Goal: Transaction & Acquisition: Purchase product/service

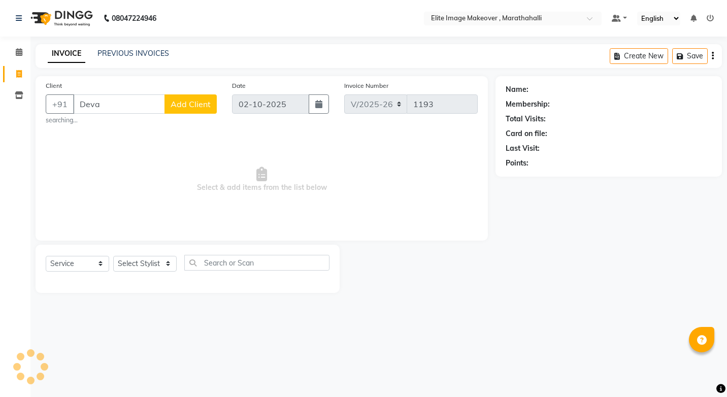
select select "8005"
select select "service"
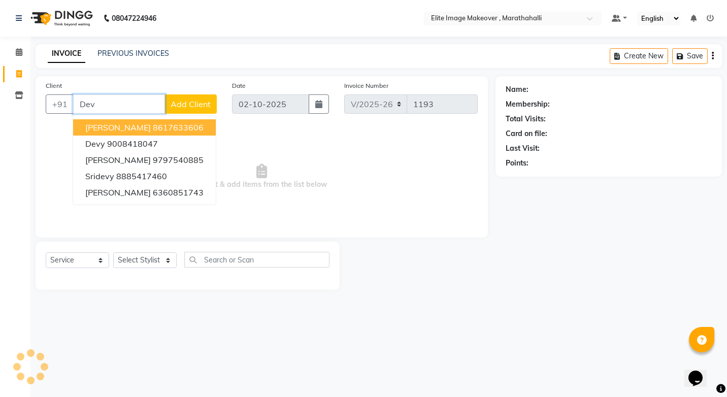
click at [99, 107] on input "Dev" at bounding box center [119, 103] width 92 height 19
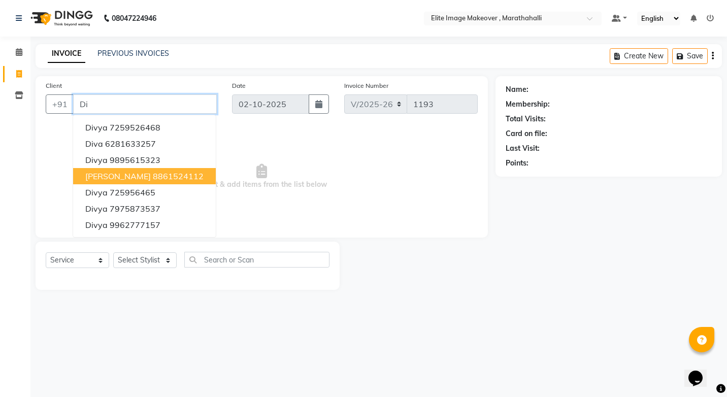
type input "D"
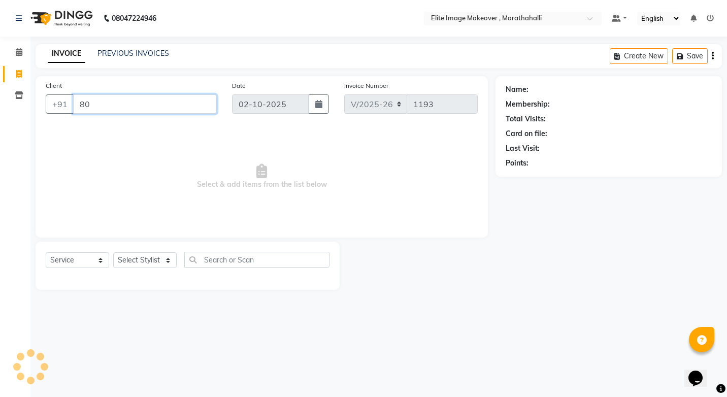
type input "8"
type input "897020791"
click at [202, 101] on span "Add Client" at bounding box center [191, 104] width 40 height 10
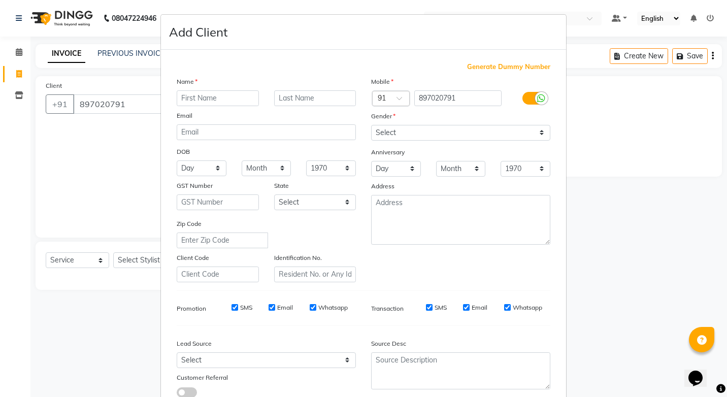
click at [207, 93] on input "text" at bounding box center [218, 98] width 82 height 16
click at [177, 97] on input "text" at bounding box center [218, 98] width 82 height 16
type input "sita"
click at [386, 133] on select "Select [DEMOGRAPHIC_DATA] [DEMOGRAPHIC_DATA] Other Prefer Not To Say" at bounding box center [460, 133] width 179 height 16
select select "[DEMOGRAPHIC_DATA]"
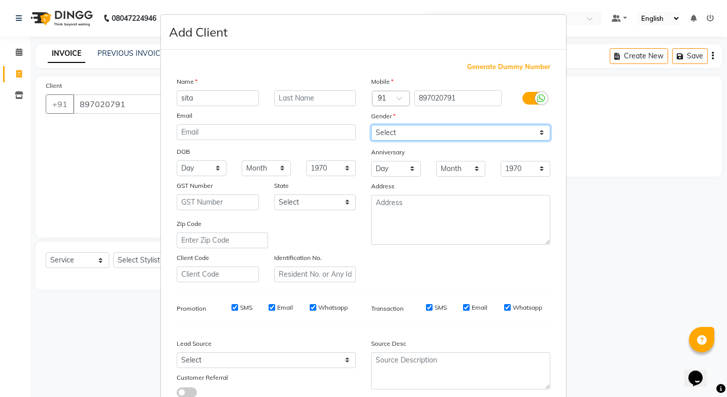
click at [371, 125] on select "Select [DEMOGRAPHIC_DATA] [DEMOGRAPHIC_DATA] Other Prefer Not To Say" at bounding box center [460, 133] width 179 height 16
click at [557, 339] on div "Generate Dummy Number Name sita Email DOB Day 01 02 03 04 05 06 07 08 09 10 11 …" at bounding box center [363, 232] width 405 height 364
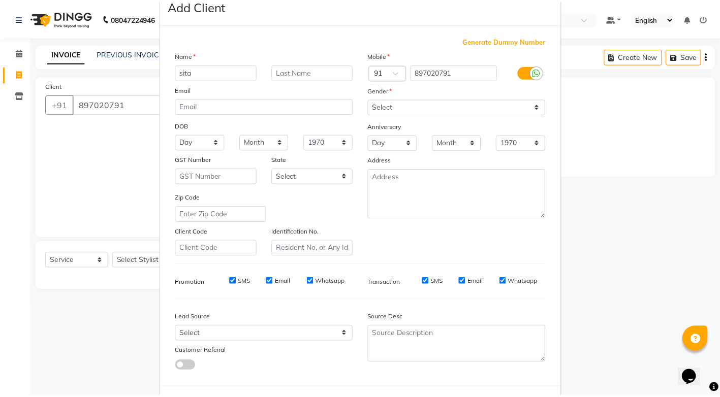
scroll to position [51, 0]
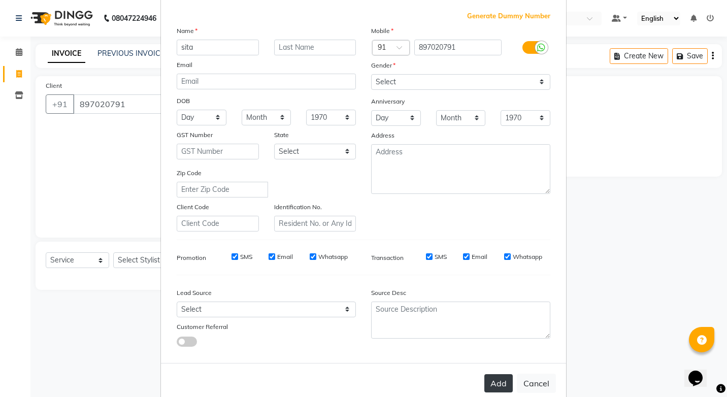
click at [500, 379] on button "Add" at bounding box center [499, 383] width 28 height 18
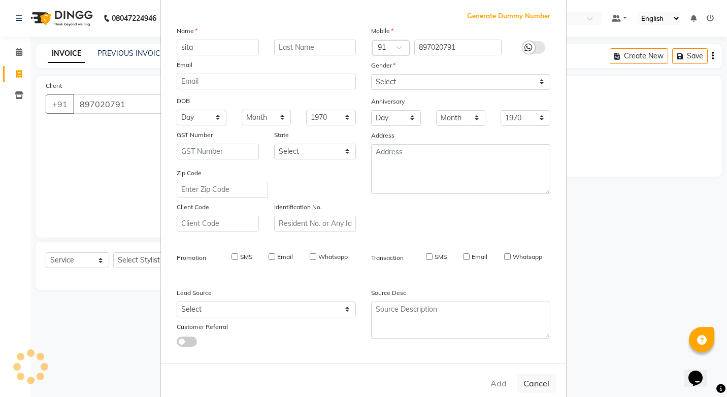
select select
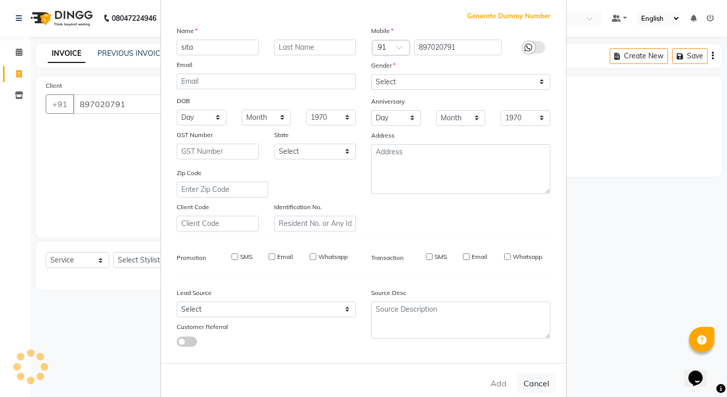
select select
checkbox input "false"
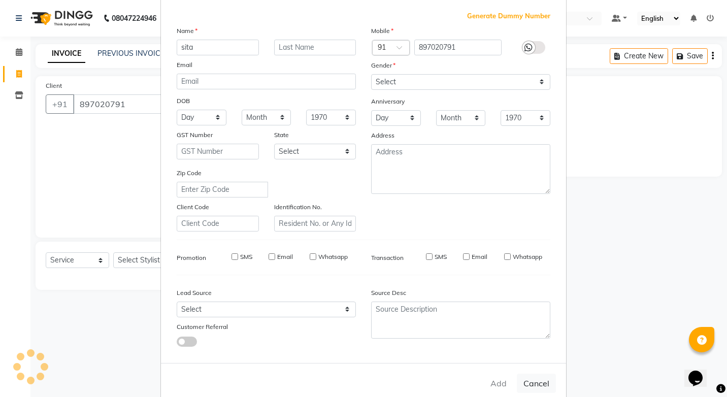
checkbox input "false"
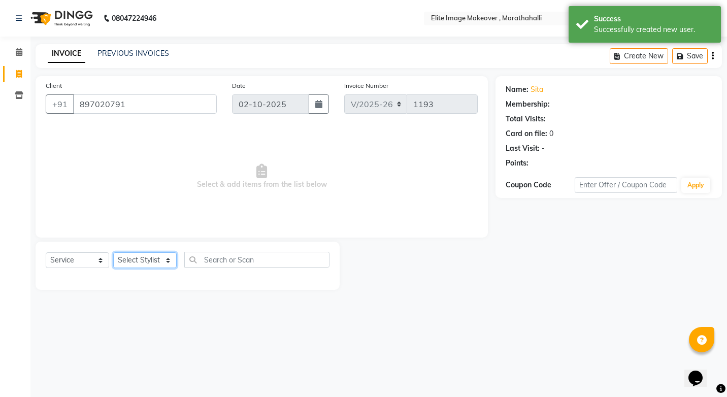
click at [142, 262] on select "Select Stylist [PERSON_NAME] [PERSON_NAME] [PERSON_NAME]" at bounding box center [144, 260] width 63 height 16
select select "93073"
click at [113, 252] on select "Select Stylist [PERSON_NAME] [PERSON_NAME] [PERSON_NAME]" at bounding box center [144, 260] width 63 height 16
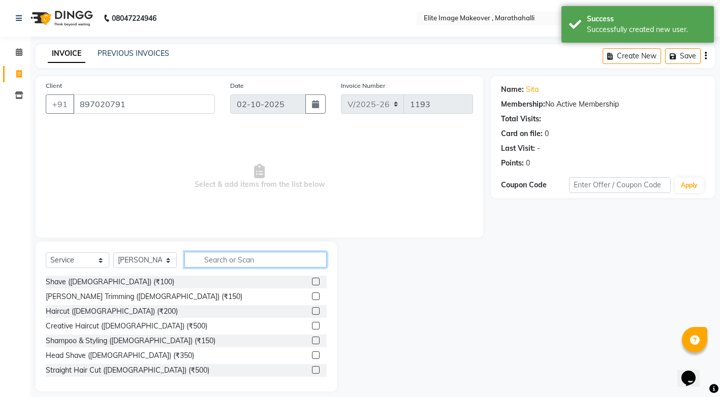
click at [213, 259] on input "text" at bounding box center [255, 260] width 142 height 16
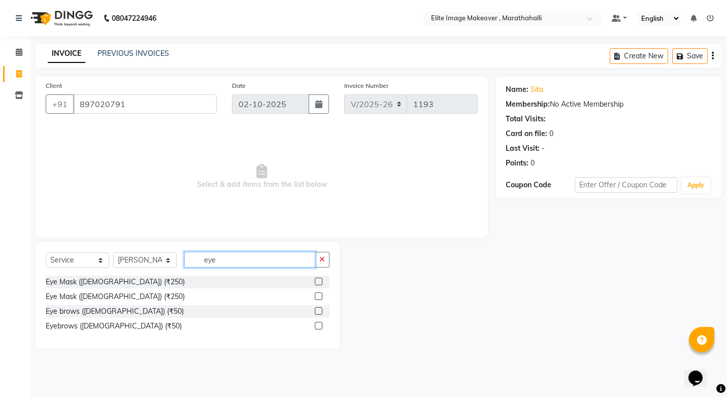
type input "eye"
click at [316, 326] on label at bounding box center [319, 326] width 8 height 8
click at [316, 326] on input "checkbox" at bounding box center [318, 326] width 7 height 7
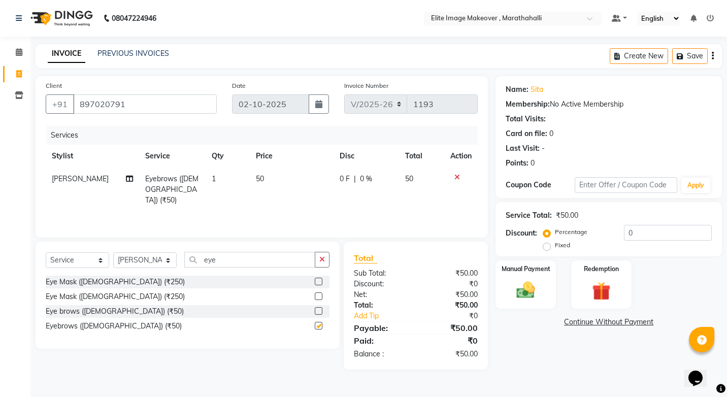
checkbox input "false"
click at [530, 293] on img at bounding box center [525, 290] width 31 height 22
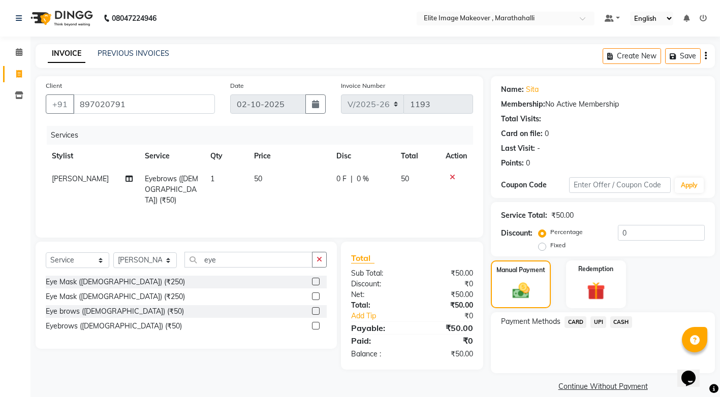
click at [618, 323] on span "CASH" at bounding box center [621, 322] width 22 height 12
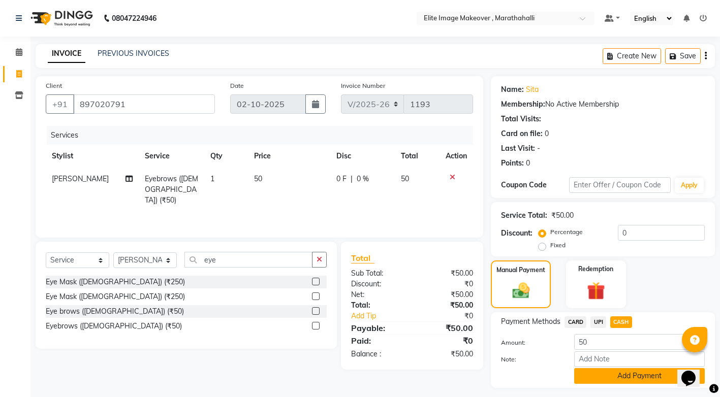
click at [627, 376] on button "Add Payment" at bounding box center [639, 376] width 131 height 16
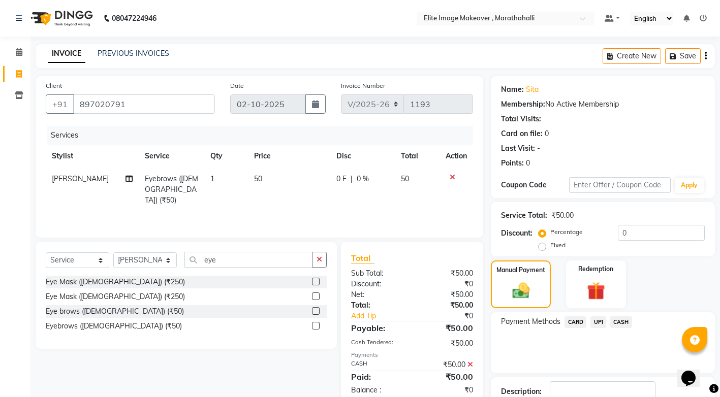
click at [663, 367] on div "Payment Methods CARD UPI CASH" at bounding box center [603, 342] width 224 height 61
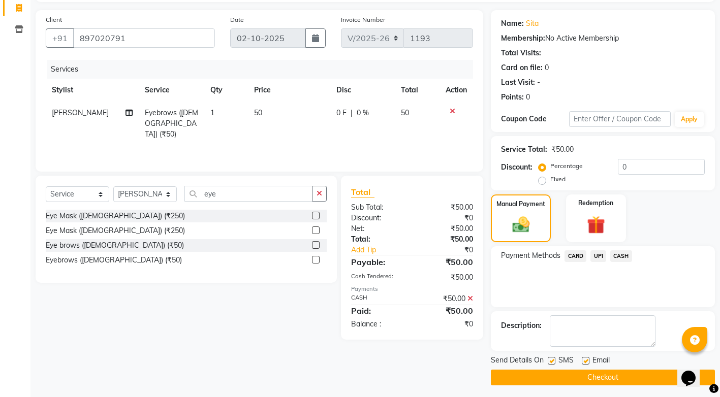
scroll to position [70, 0]
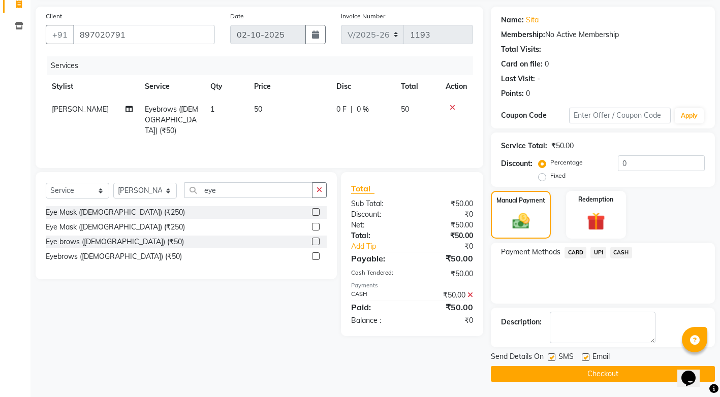
click at [664, 373] on button "Checkout" at bounding box center [603, 374] width 224 height 16
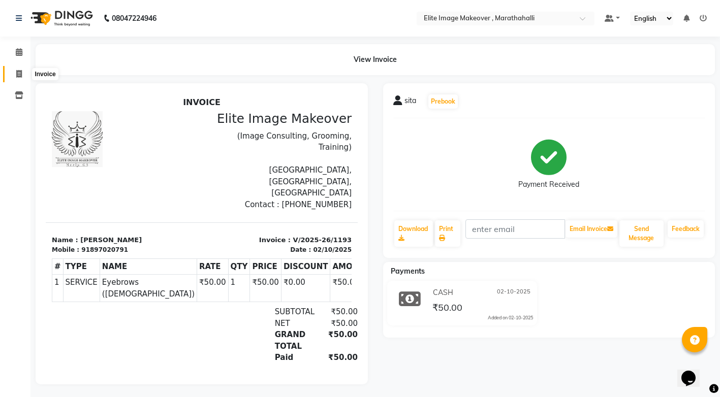
click at [18, 75] on icon at bounding box center [19, 74] width 6 height 8
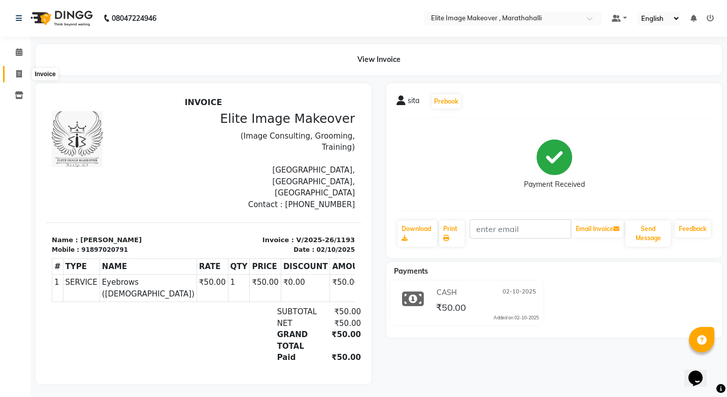
select select "service"
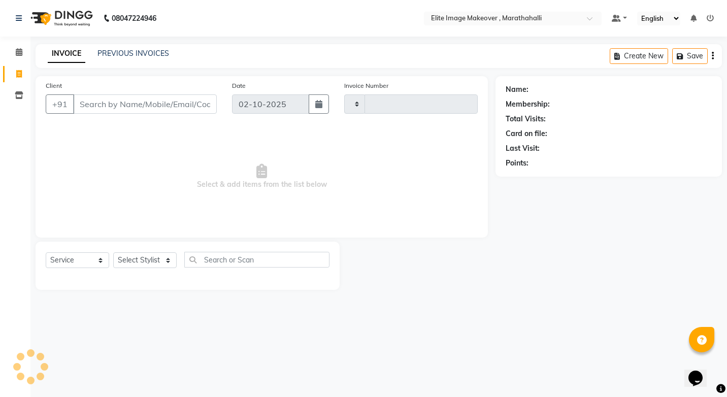
type input "1194"
select select "8005"
click at [85, 106] on input "Client" at bounding box center [145, 103] width 144 height 19
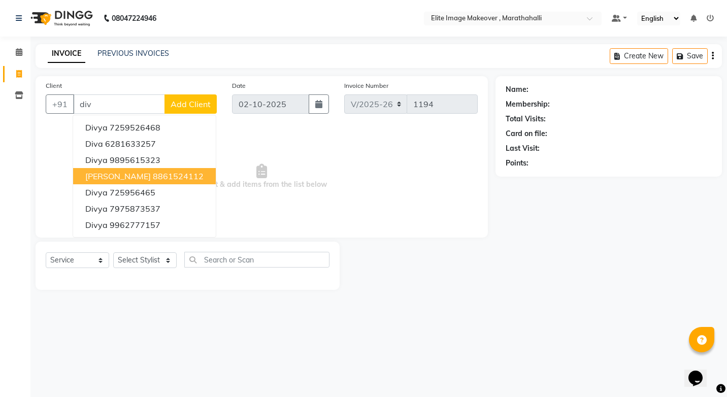
click at [90, 177] on span "[PERSON_NAME]" at bounding box center [118, 176] width 66 height 10
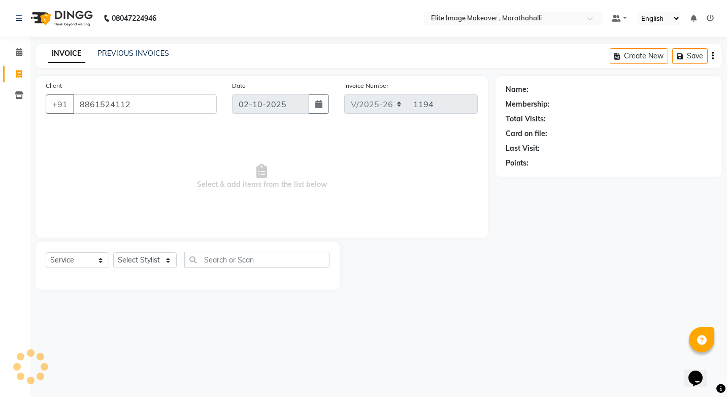
type input "8861524112"
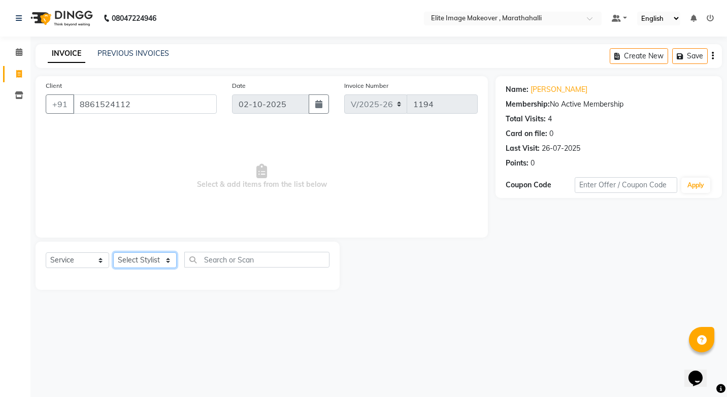
click at [155, 259] on select "Select Stylist [PERSON_NAME] [PERSON_NAME] [PERSON_NAME]" at bounding box center [144, 260] width 63 height 16
select select "88056"
click at [113, 252] on select "Select Stylist [PERSON_NAME] [PERSON_NAME] [PERSON_NAME]" at bounding box center [144, 260] width 63 height 16
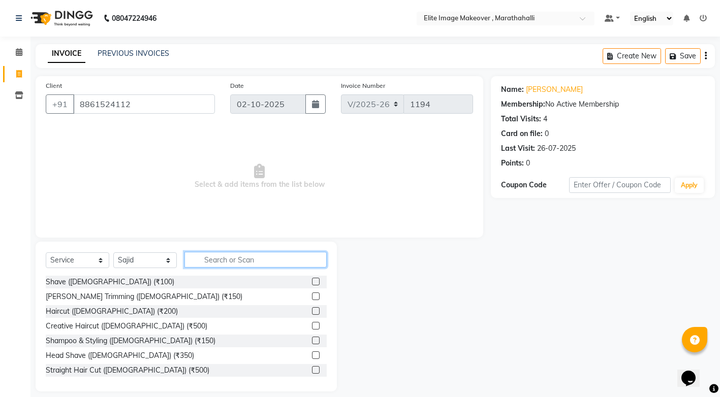
click at [210, 261] on input "text" at bounding box center [255, 260] width 142 height 16
click at [312, 296] on label at bounding box center [316, 297] width 8 height 8
click at [312, 296] on input "checkbox" at bounding box center [315, 297] width 7 height 7
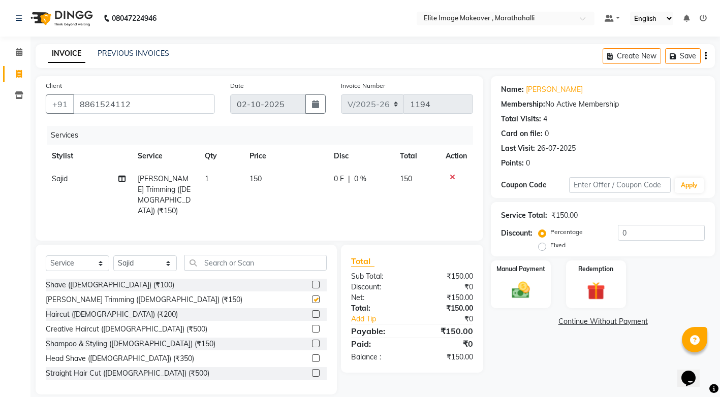
checkbox input "false"
click at [312, 311] on label at bounding box center [316, 314] width 8 height 8
click at [312, 311] on input "checkbox" at bounding box center [315, 314] width 7 height 7
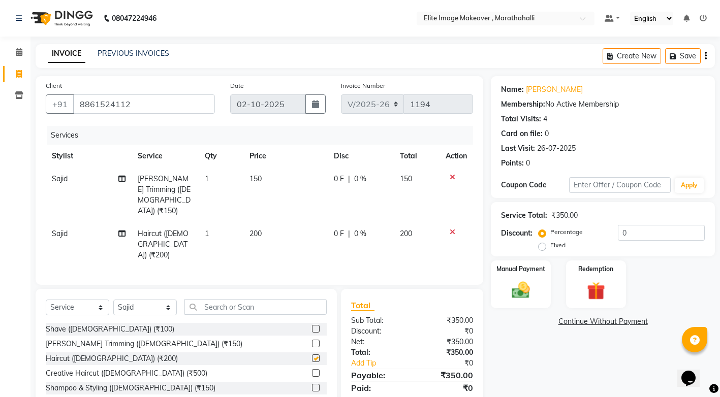
checkbox input "false"
click at [216, 299] on input "text" at bounding box center [255, 307] width 142 height 16
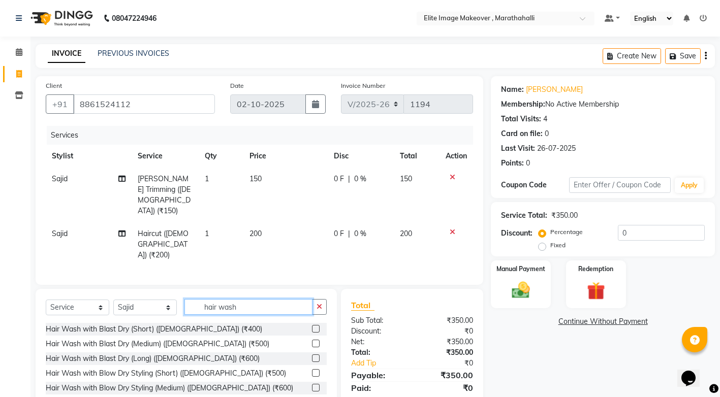
type input "hair wash"
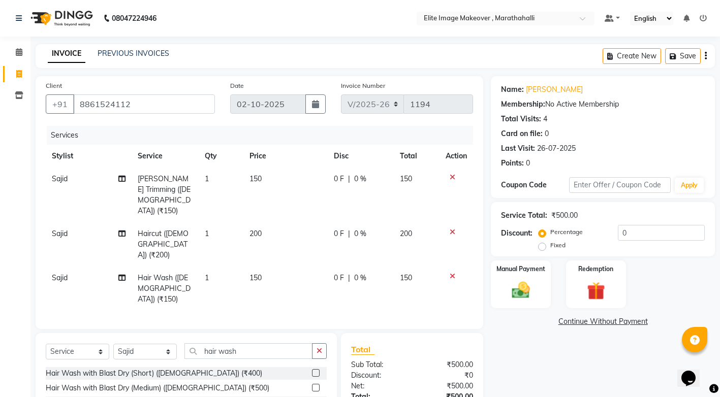
checkbox input "false"
click at [256, 343] on input "hair wash" at bounding box center [248, 351] width 128 height 16
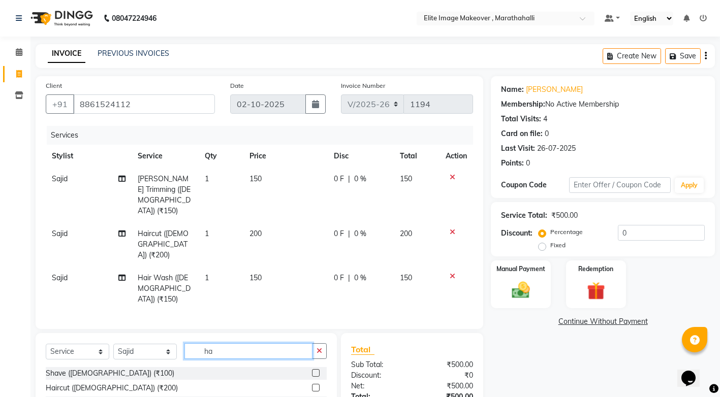
type input "h"
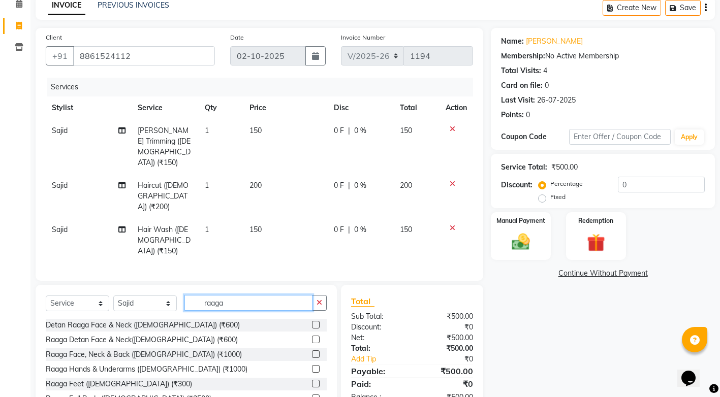
scroll to position [51, 0]
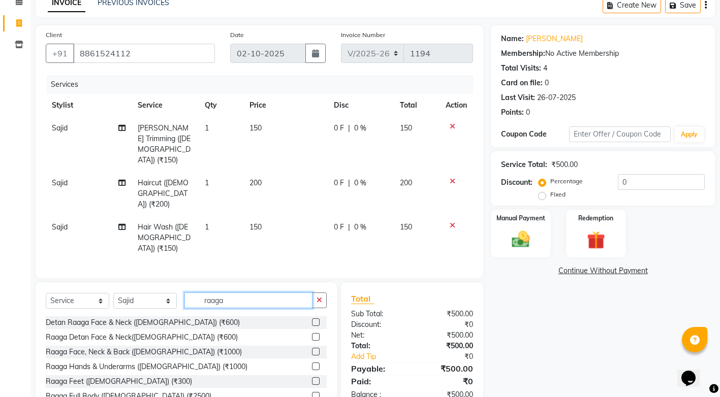
type input "raaga"
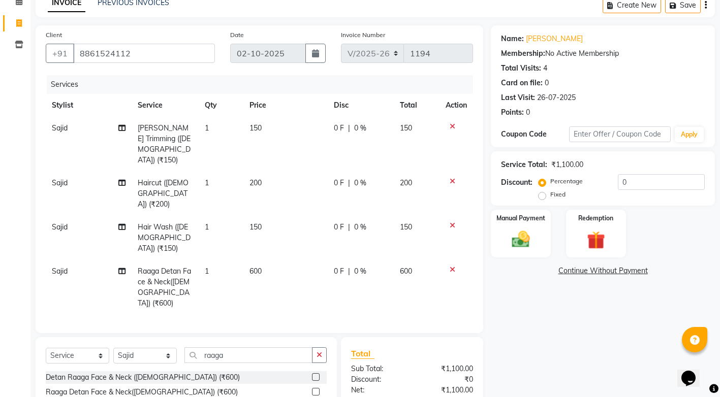
checkbox input "false"
click at [305, 347] on input "raaga" at bounding box center [248, 355] width 128 height 16
type input "r"
type input "feet"
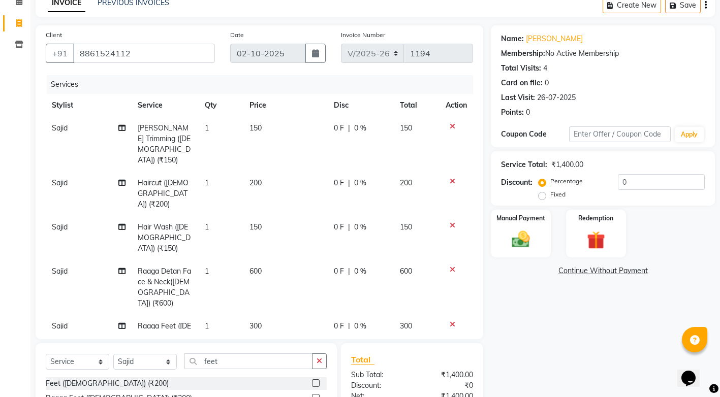
checkbox input "false"
click at [258, 354] on input "feet" at bounding box center [248, 362] width 128 height 16
type input "f"
click at [526, 246] on img at bounding box center [520, 240] width 31 height 22
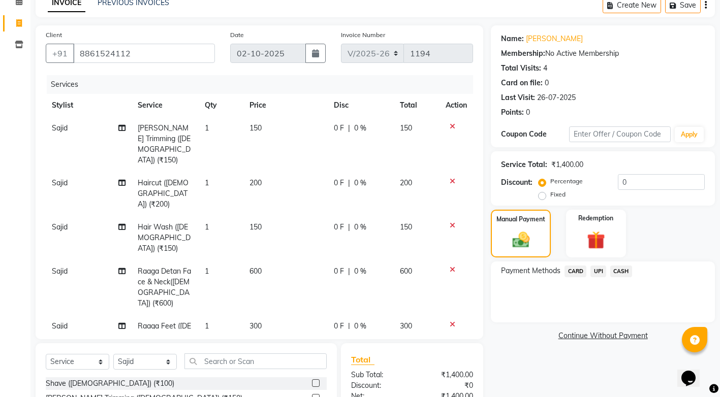
click at [600, 272] on span "UPI" at bounding box center [598, 272] width 16 height 12
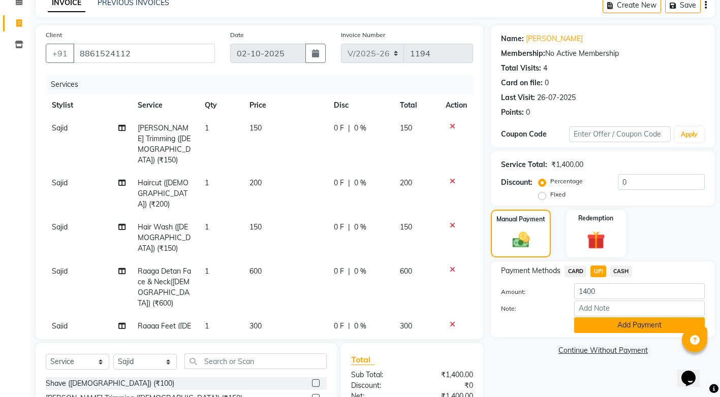
click at [610, 325] on button "Add Payment" at bounding box center [639, 325] width 131 height 16
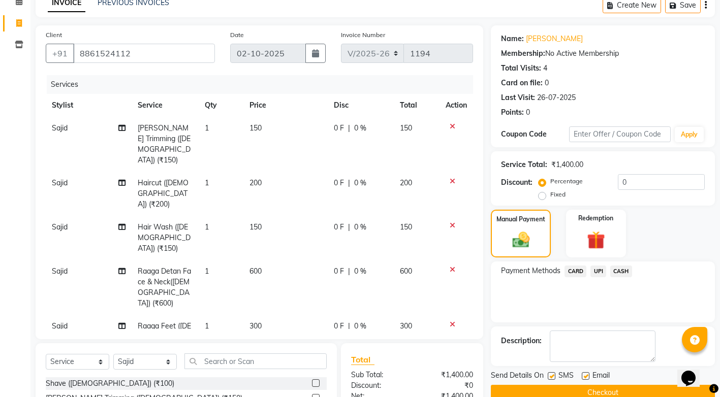
click at [618, 390] on button "Checkout" at bounding box center [603, 393] width 224 height 16
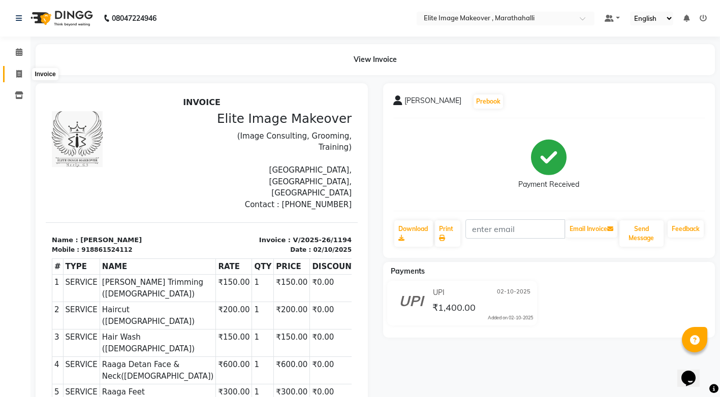
click at [18, 73] on icon at bounding box center [19, 74] width 6 height 8
select select "service"
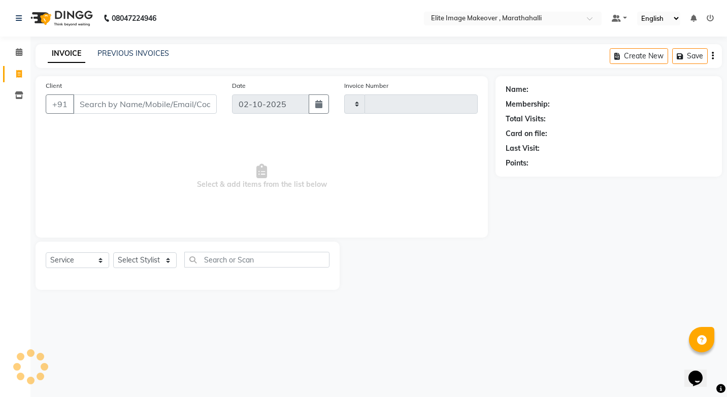
click at [147, 104] on input "Client" at bounding box center [145, 103] width 144 height 19
type input "1195"
select select "8005"
type input "7"
type input "9"
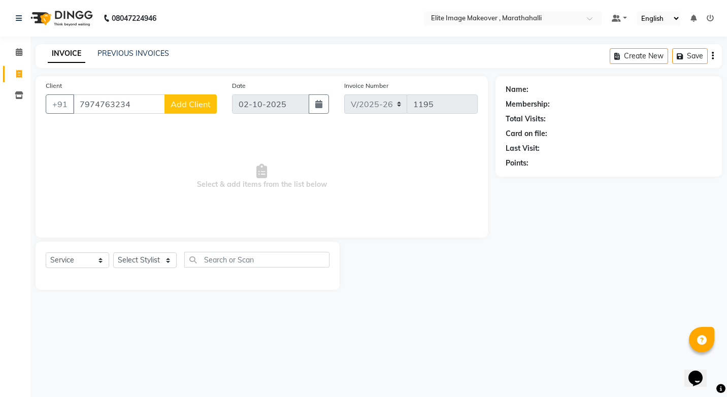
type input "7974763234"
click at [206, 107] on span "Add Client" at bounding box center [191, 104] width 40 height 10
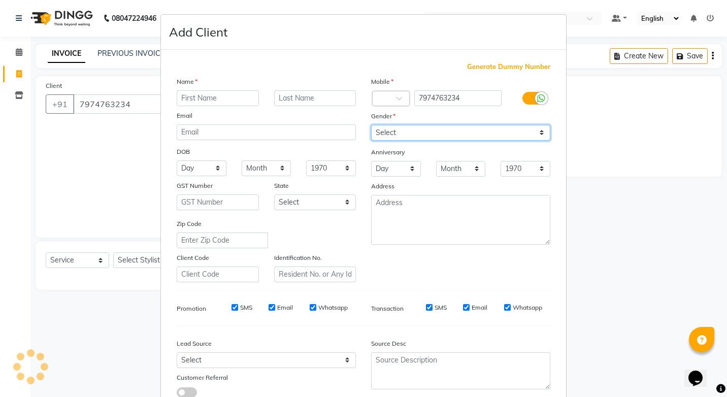
click at [379, 134] on select "Select [DEMOGRAPHIC_DATA] [DEMOGRAPHIC_DATA] Other Prefer Not To Say" at bounding box center [460, 133] width 179 height 16
select select "[DEMOGRAPHIC_DATA]"
click at [371, 125] on select "Select [DEMOGRAPHIC_DATA] [DEMOGRAPHIC_DATA] Other Prefer Not To Say" at bounding box center [460, 133] width 179 height 16
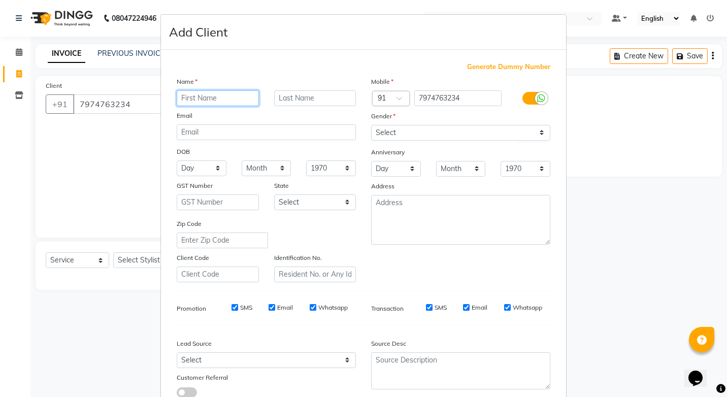
click at [217, 97] on input "text" at bounding box center [218, 98] width 82 height 16
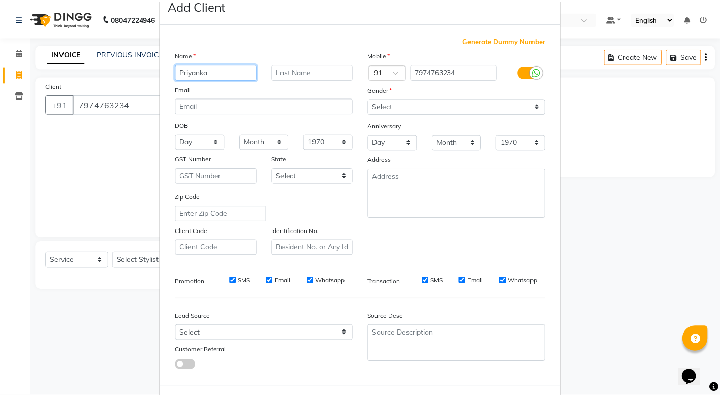
scroll to position [51, 0]
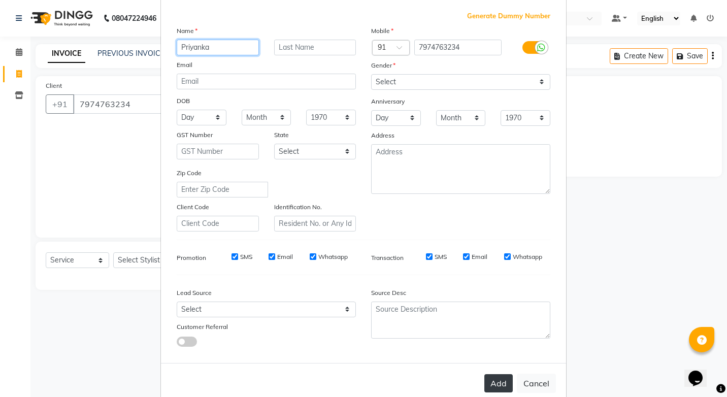
type input "Priyanka"
click at [487, 381] on button "Add" at bounding box center [499, 383] width 28 height 18
click at [134, 262] on ngb-modal-window "Add Client Generate Dummy Number Name Priyanka Email DOB Day 01 02 03 04 05 06 …" at bounding box center [363, 198] width 727 height 397
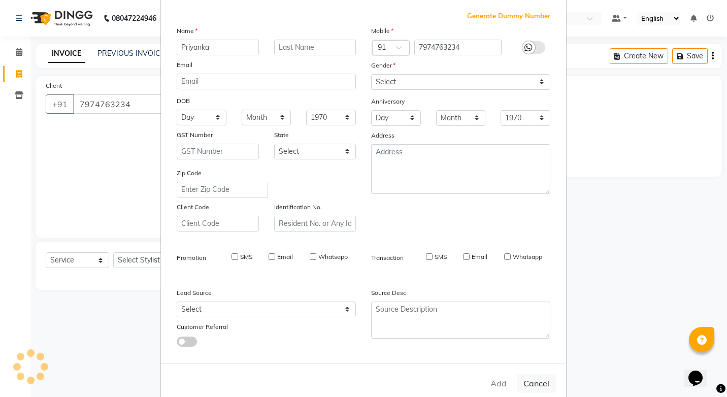
select select
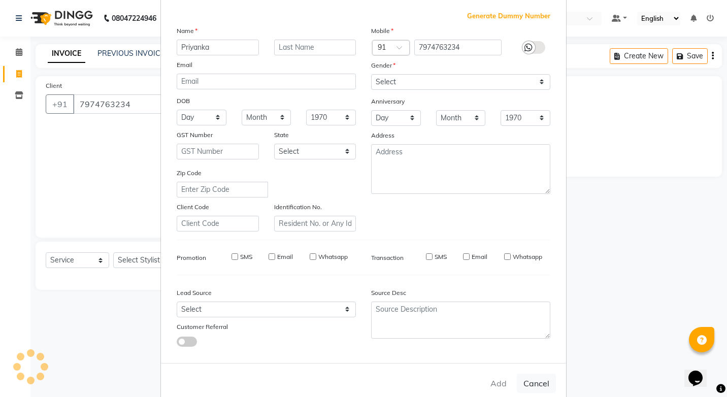
select select
checkbox input "false"
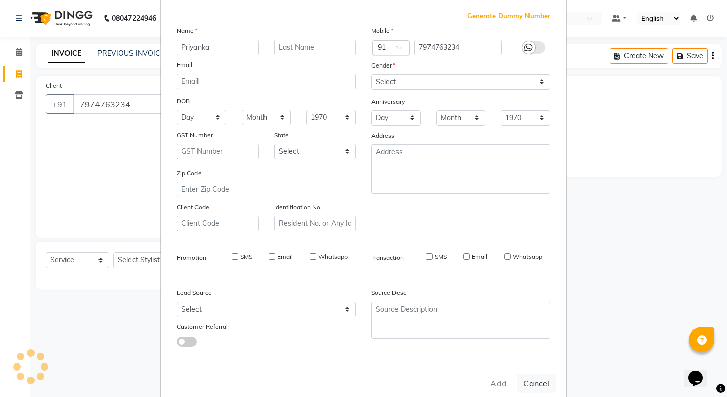
checkbox input "false"
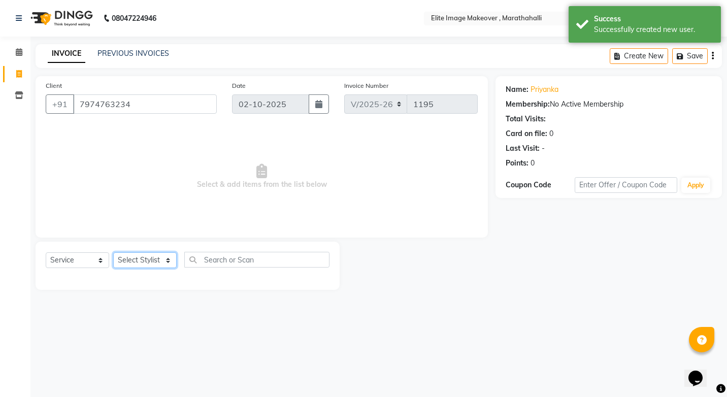
click at [136, 262] on select "Select Stylist [PERSON_NAME] [PERSON_NAME] [PERSON_NAME]" at bounding box center [144, 260] width 63 height 16
select select "93073"
click at [113, 252] on select "Select Stylist [PERSON_NAME] [PERSON_NAME] [PERSON_NAME]" at bounding box center [144, 260] width 63 height 16
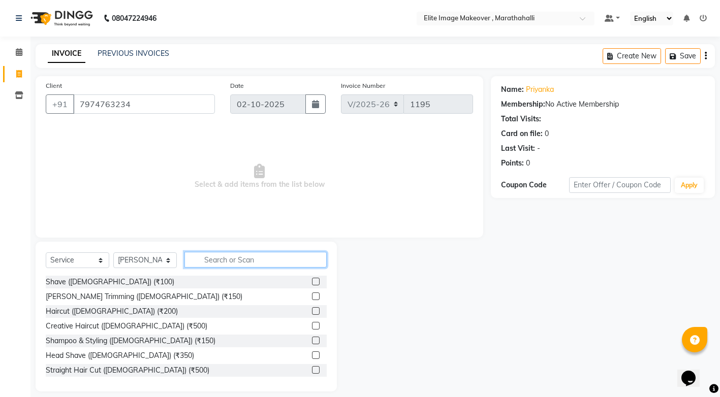
click at [209, 263] on input "text" at bounding box center [255, 260] width 142 height 16
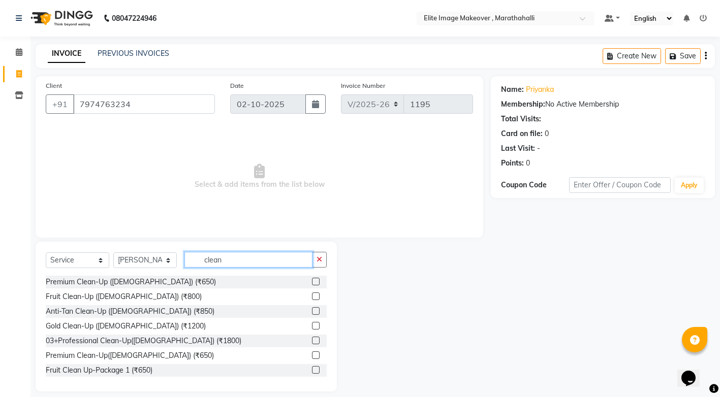
type input "clean"
click at [312, 282] on label at bounding box center [316, 282] width 8 height 8
click at [312, 282] on input "checkbox" at bounding box center [315, 282] width 7 height 7
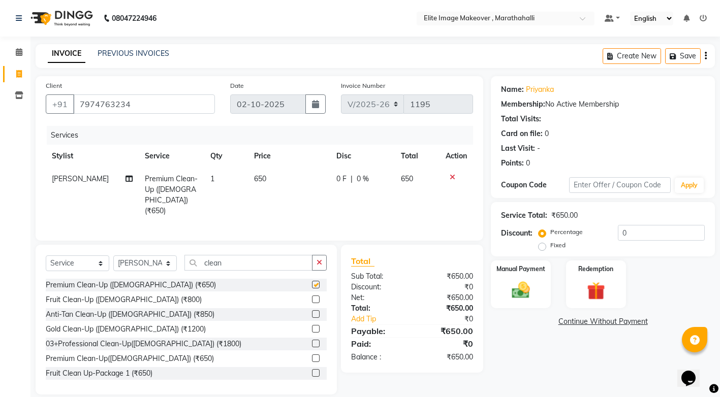
checkbox input "false"
click at [256, 257] on input "clean" at bounding box center [248, 263] width 128 height 16
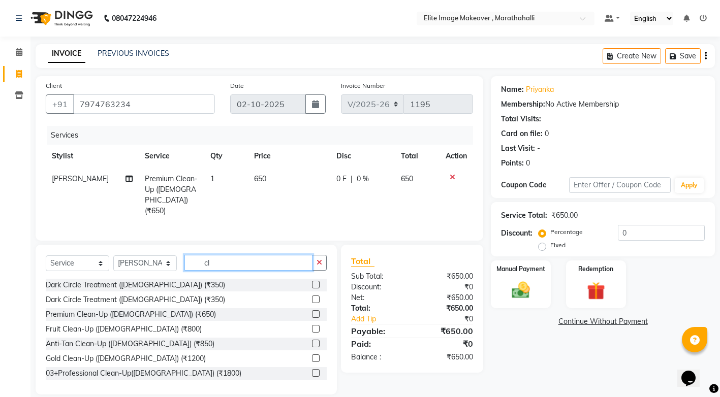
type input "c"
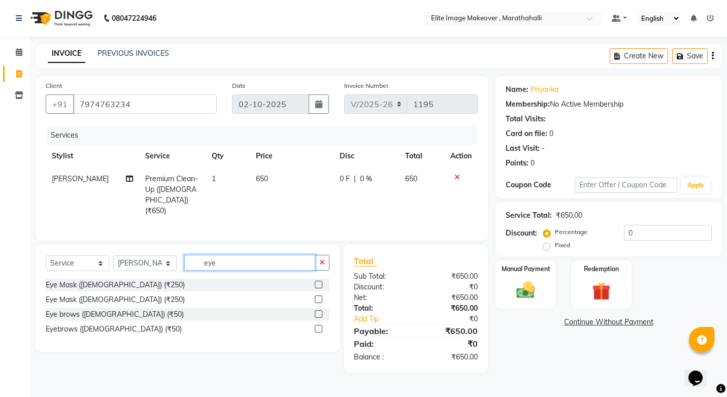
type input "eye"
click at [320, 326] on label at bounding box center [319, 329] width 8 height 8
click at [320, 326] on input "checkbox" at bounding box center [318, 329] width 7 height 7
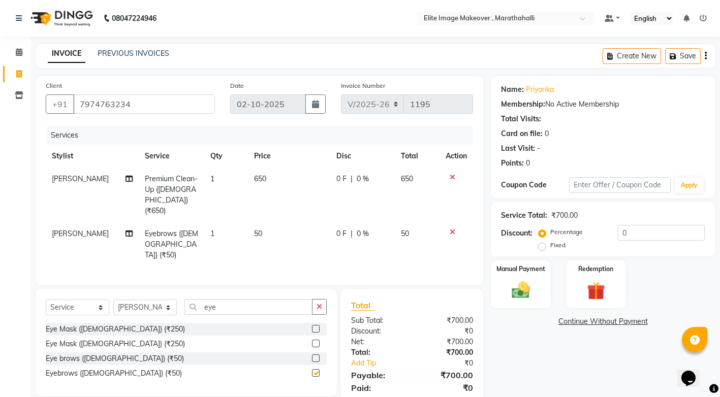
checkbox input "false"
click at [220, 299] on input "eye" at bounding box center [248, 307] width 128 height 16
type input "e"
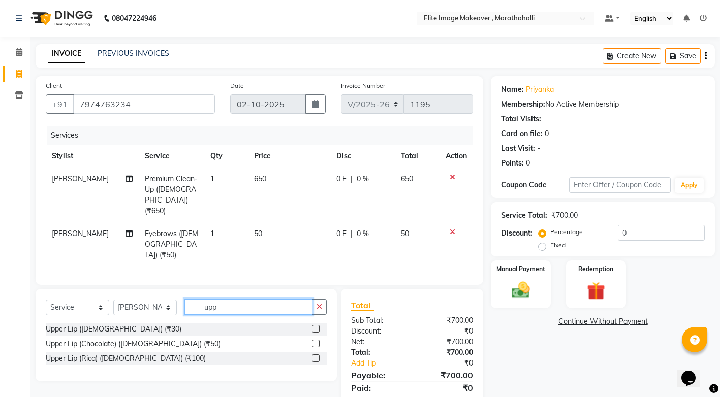
type input "upp"
click at [317, 325] on label at bounding box center [316, 329] width 8 height 8
click at [317, 326] on input "checkbox" at bounding box center [315, 329] width 7 height 7
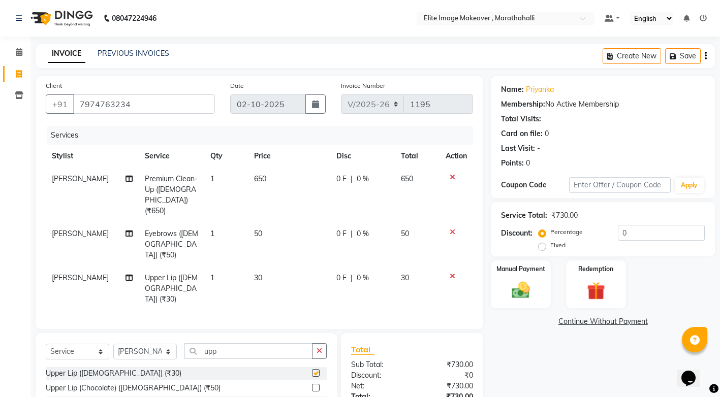
checkbox input "false"
click at [269, 343] on input "upp" at bounding box center [248, 351] width 128 height 16
type input "u"
type input "ch"
click at [312, 369] on label at bounding box center [316, 373] width 8 height 8
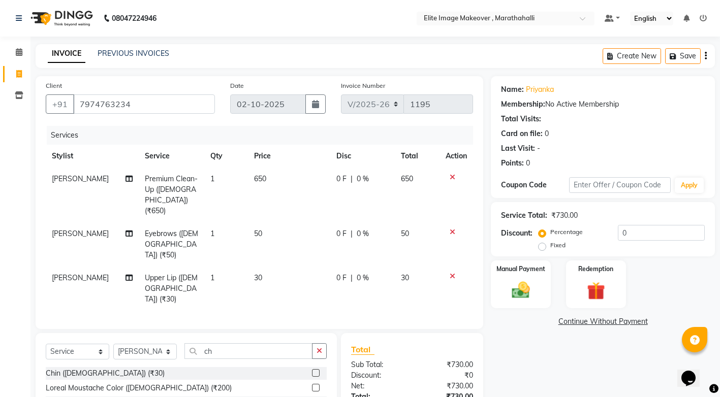
click at [312, 370] on input "checkbox" at bounding box center [315, 373] width 7 height 7
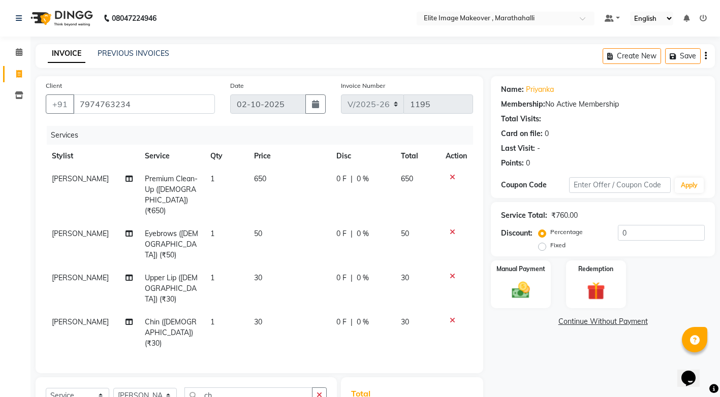
checkbox input "false"
click at [360, 178] on span "0 %" at bounding box center [363, 179] width 12 height 11
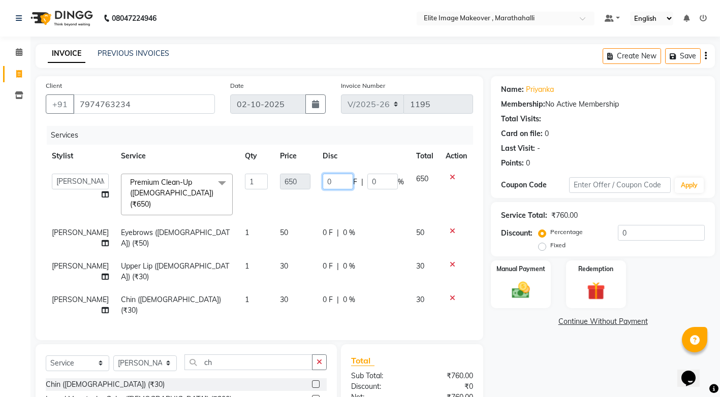
click at [339, 180] on input "0" at bounding box center [338, 182] width 30 height 16
type input "0"
type input "1"
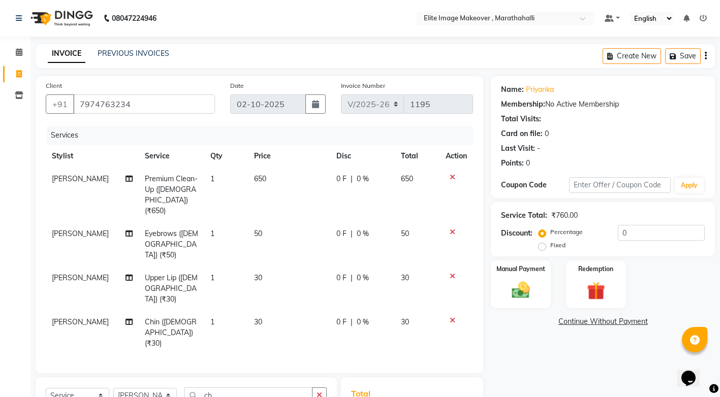
click at [346, 156] on th "Disc" at bounding box center [362, 156] width 65 height 23
click at [343, 157] on th "Disc" at bounding box center [362, 156] width 65 height 23
click at [363, 179] on span "0 %" at bounding box center [363, 179] width 12 height 11
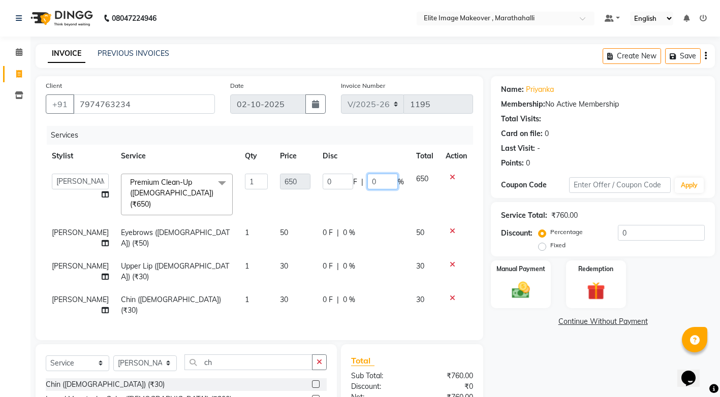
click at [367, 183] on input "0" at bounding box center [382, 182] width 30 height 16
click at [377, 183] on input "100" at bounding box center [382, 182] width 30 height 16
type input "0"
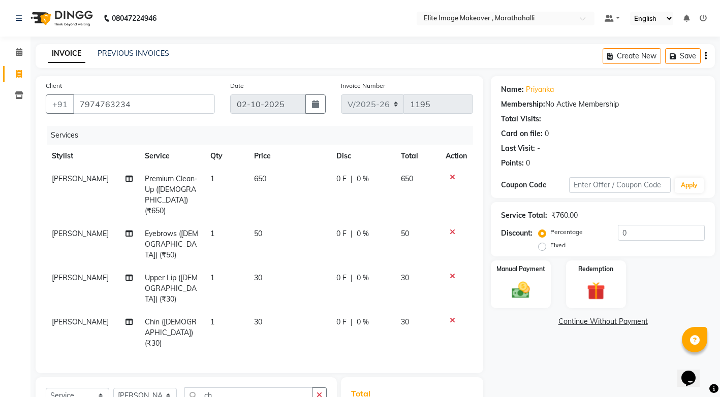
click at [345, 175] on div "0 F | 0 %" at bounding box center [362, 179] width 52 height 11
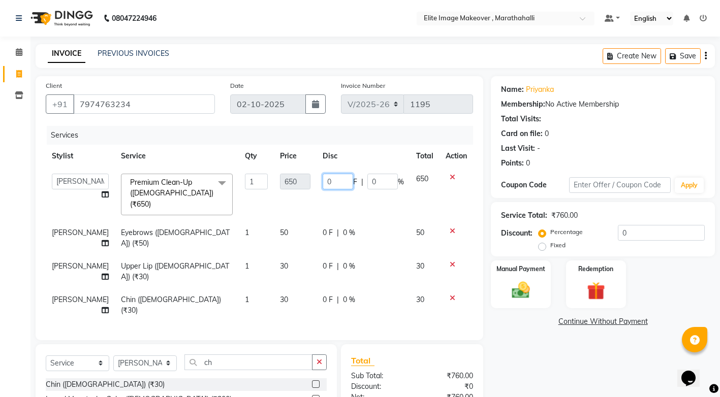
click at [332, 180] on input "0" at bounding box center [338, 182] width 30 height 16
type input "0"
type input "1"
type input "10"
click at [345, 178] on input "10" at bounding box center [338, 182] width 30 height 16
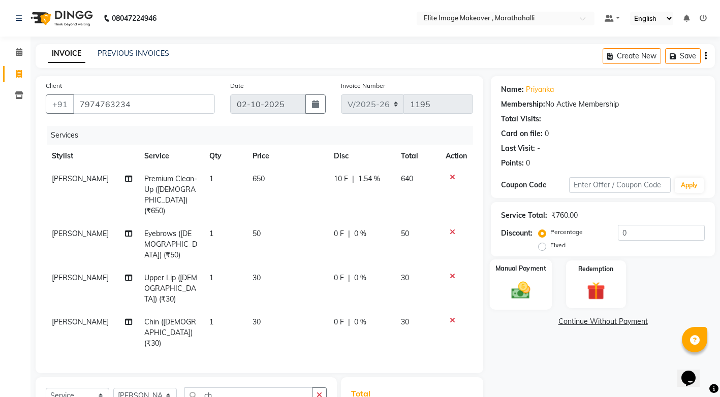
click at [518, 293] on img at bounding box center [520, 290] width 31 height 22
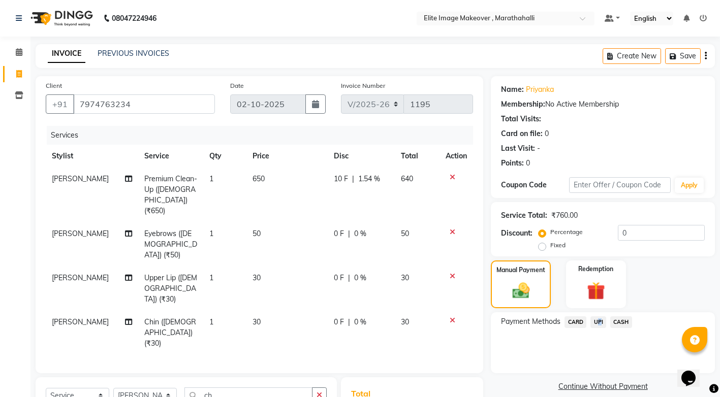
click at [596, 320] on span "UPI" at bounding box center [598, 322] width 16 height 12
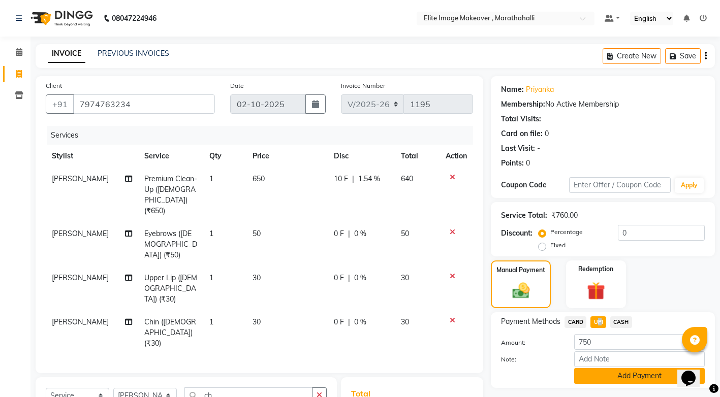
drag, startPoint x: 596, startPoint y: 320, endPoint x: 611, endPoint y: 377, distance: 58.9
click at [611, 377] on button "Add Payment" at bounding box center [639, 376] width 131 height 16
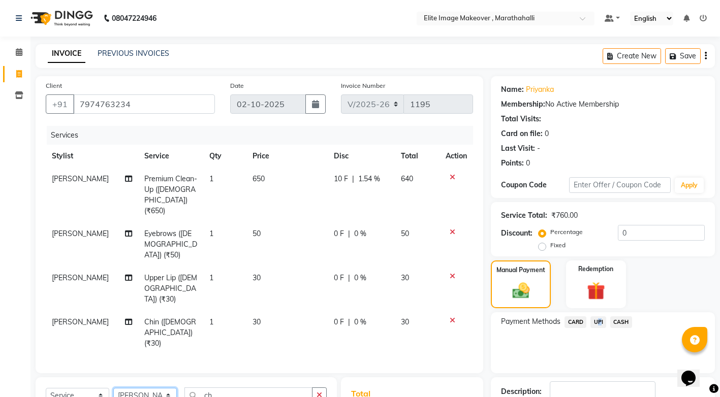
click at [132, 388] on select "Select Stylist [PERSON_NAME] [PERSON_NAME] [PERSON_NAME]" at bounding box center [144, 396] width 63 height 16
click at [135, 388] on select "Select Stylist [PERSON_NAME] [PERSON_NAME] [PERSON_NAME]" at bounding box center [144, 396] width 63 height 16
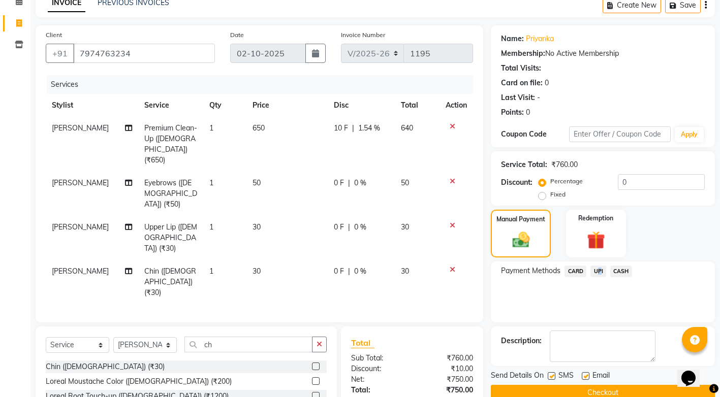
click at [582, 389] on button "Checkout" at bounding box center [603, 393] width 224 height 16
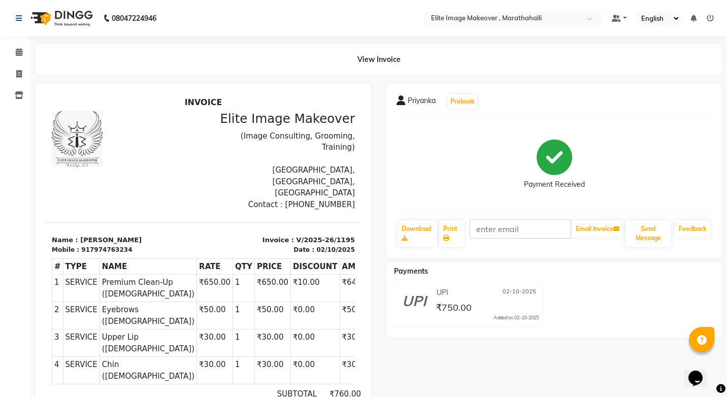
select select "service"
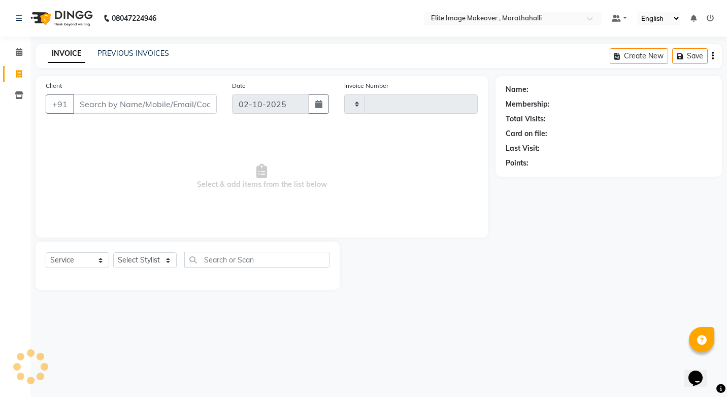
type input "1196"
select select "8005"
click at [16, 49] on icon at bounding box center [19, 52] width 7 height 8
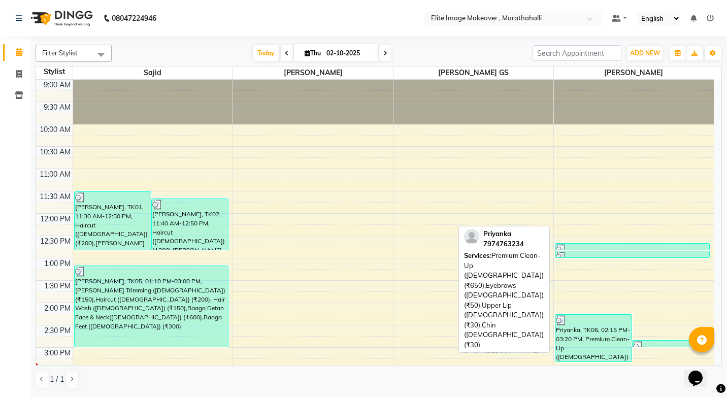
drag, startPoint x: 617, startPoint y: 321, endPoint x: 612, endPoint y: 317, distance: 6.2
click at [612, 317] on div at bounding box center [594, 320] width 76 height 10
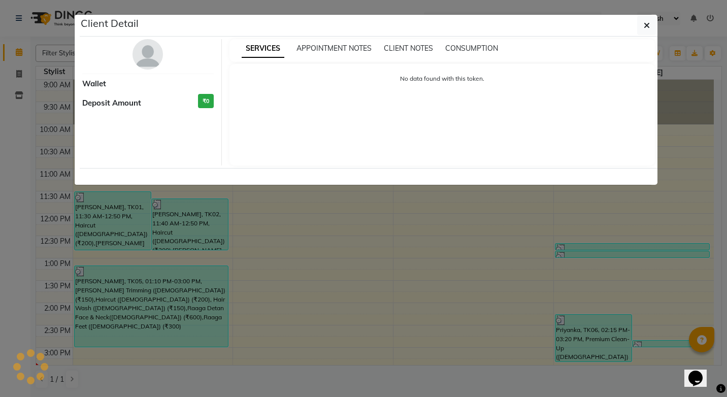
select select "3"
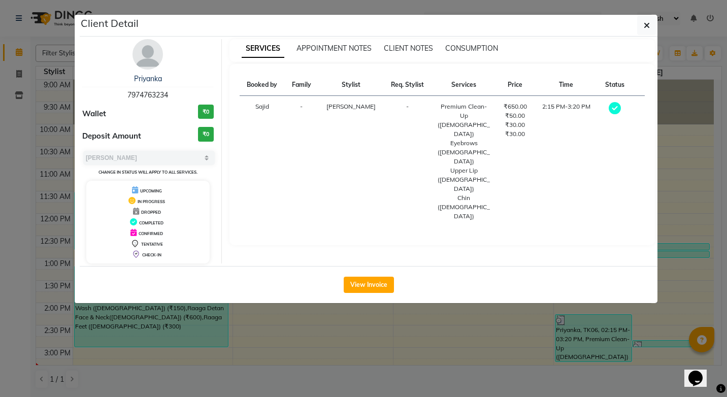
select select "service"
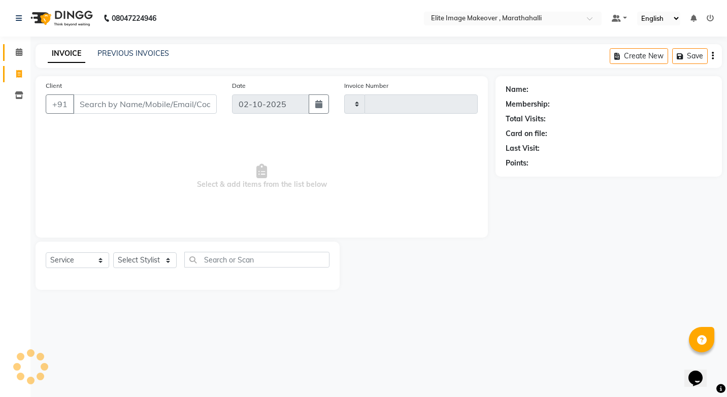
type input "1196"
select select "8005"
click at [25, 56] on span at bounding box center [19, 53] width 18 height 12
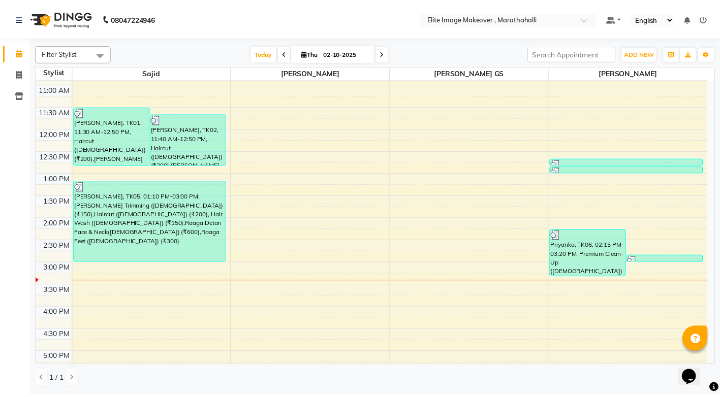
scroll to position [102, 0]
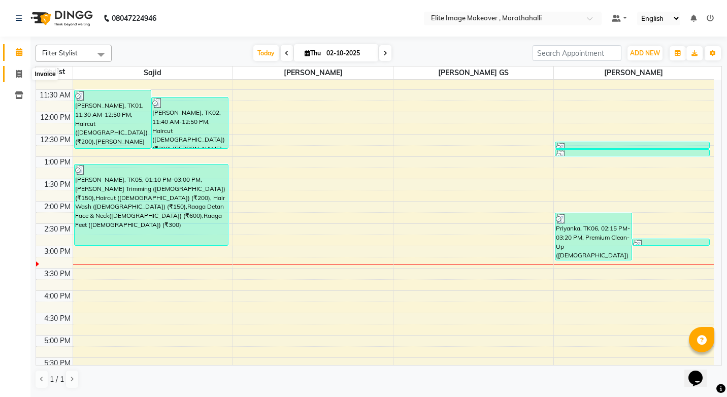
click at [21, 71] on icon at bounding box center [19, 74] width 6 height 8
select select "8005"
select select "service"
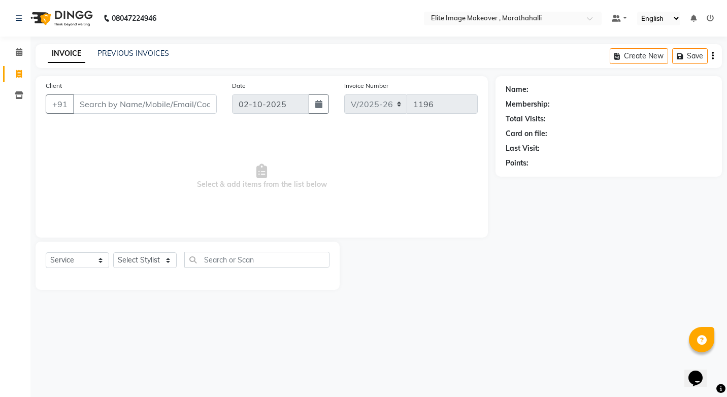
click at [118, 104] on input "Client" at bounding box center [145, 103] width 144 height 19
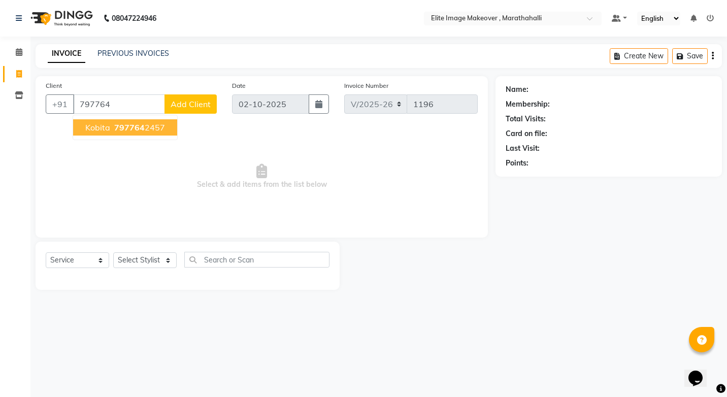
click at [112, 125] on ngb-highlight "797764 2457" at bounding box center [138, 127] width 53 height 10
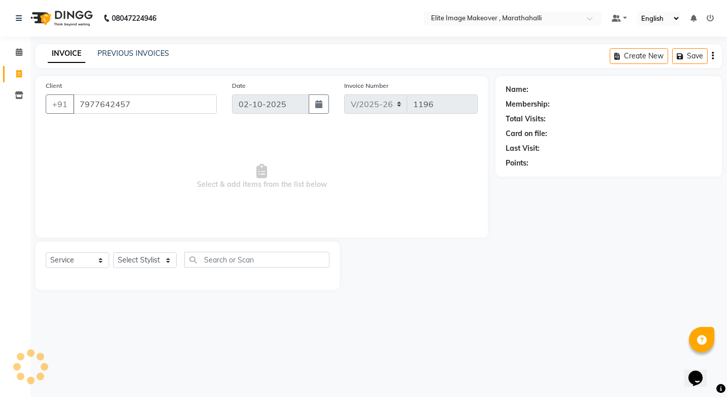
type input "7977642457"
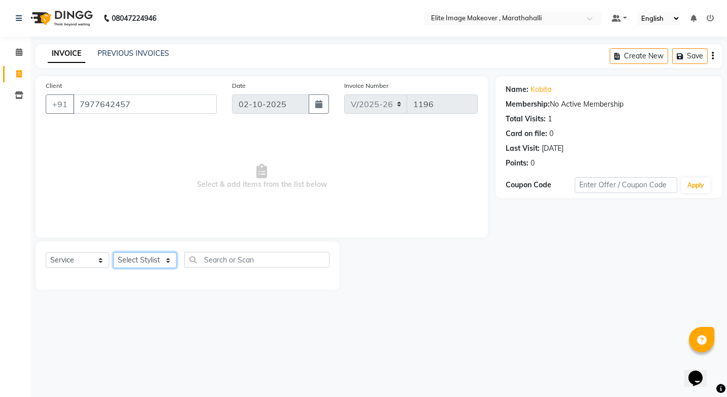
click at [123, 262] on select "Select Stylist [PERSON_NAME] [PERSON_NAME] [PERSON_NAME]" at bounding box center [144, 260] width 63 height 16
select select "93073"
click at [113, 252] on select "Select Stylist [PERSON_NAME] [PERSON_NAME] [PERSON_NAME]" at bounding box center [144, 260] width 63 height 16
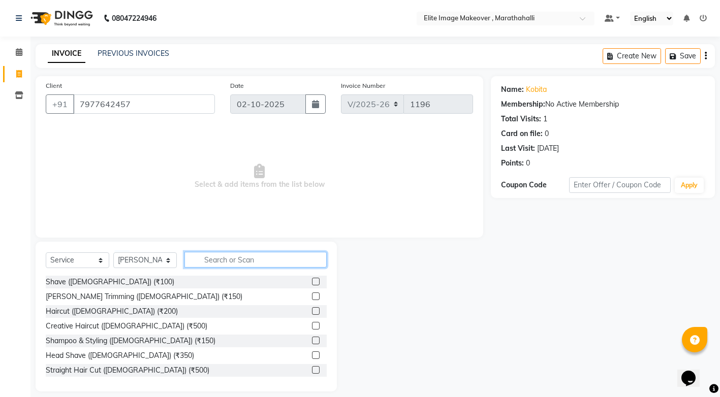
click at [211, 259] on input "text" at bounding box center [255, 260] width 142 height 16
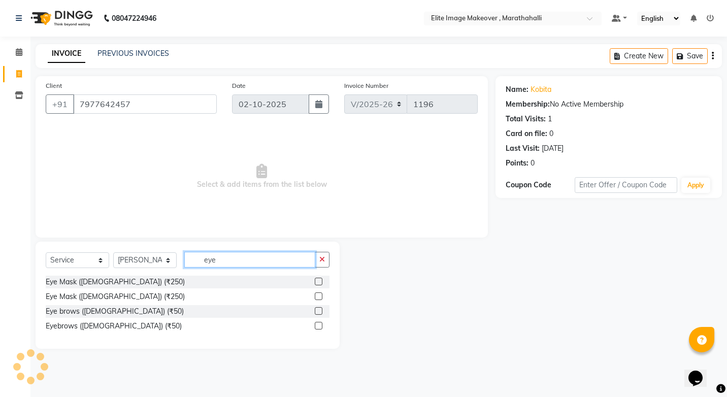
type input "eye"
click at [320, 327] on label at bounding box center [319, 326] width 8 height 8
click at [320, 327] on input "checkbox" at bounding box center [318, 326] width 7 height 7
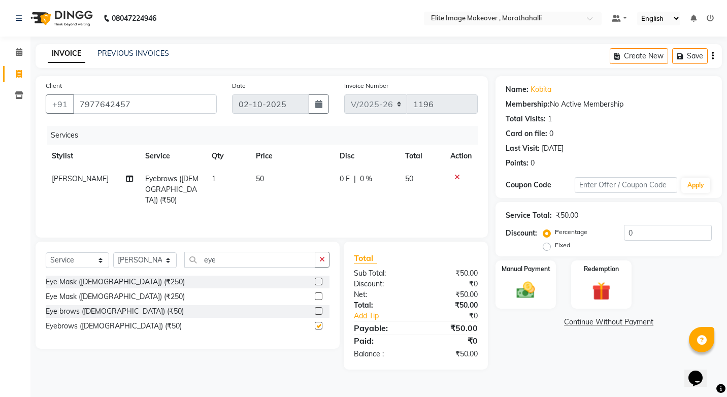
checkbox input "false"
click at [522, 293] on img at bounding box center [525, 290] width 31 height 22
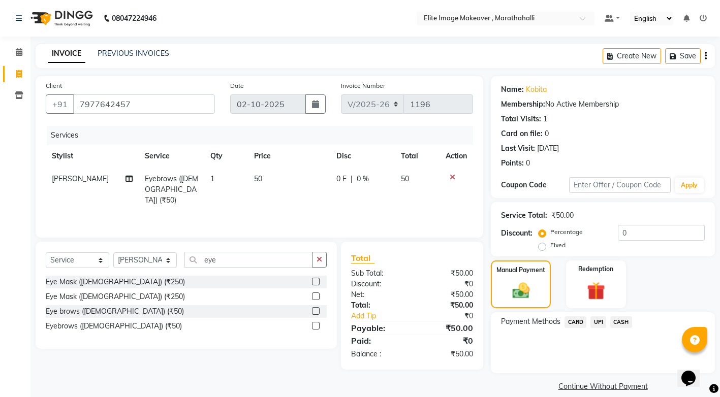
click at [598, 322] on span "UPI" at bounding box center [598, 322] width 16 height 12
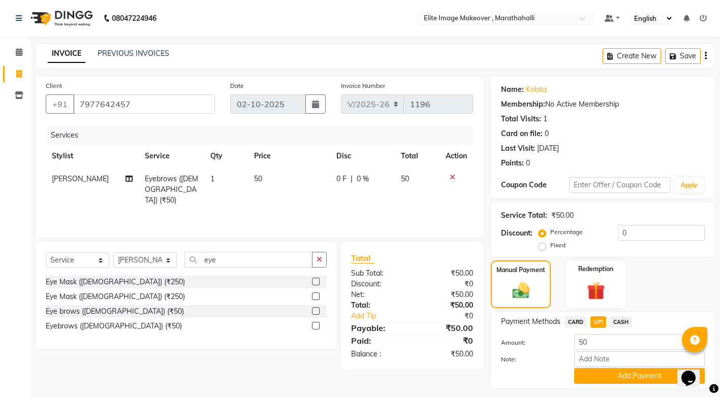
click at [611, 376] on button "Add Payment" at bounding box center [639, 376] width 131 height 16
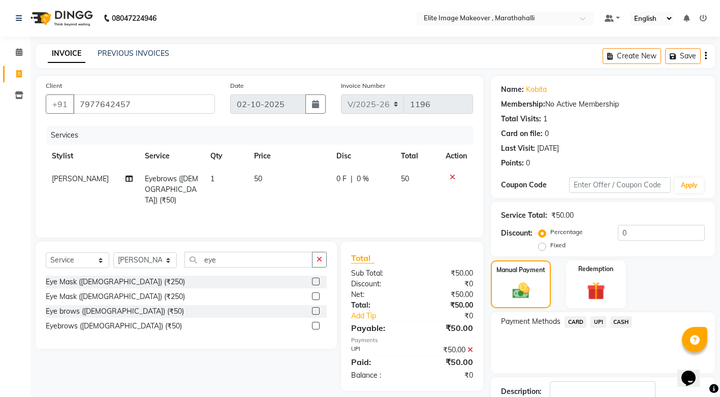
click at [650, 344] on div "Payment Methods CARD UPI CASH" at bounding box center [603, 342] width 224 height 61
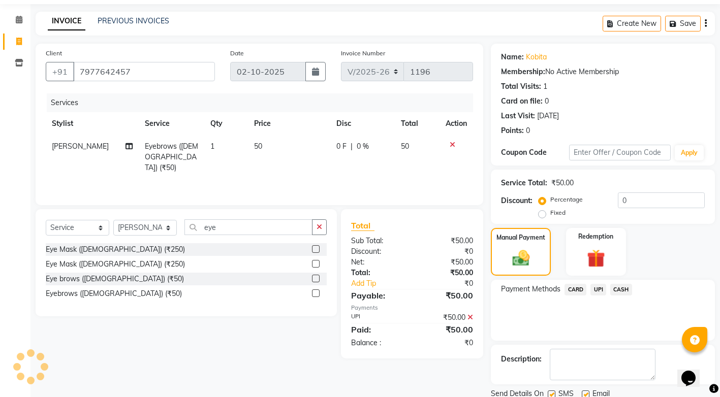
scroll to position [51, 0]
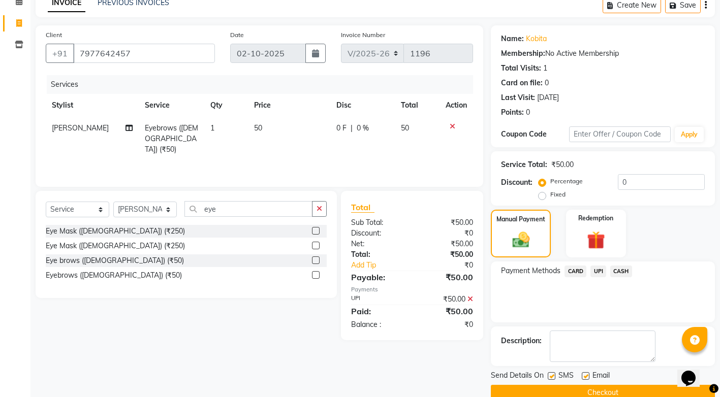
click at [658, 393] on button "Checkout" at bounding box center [603, 393] width 224 height 16
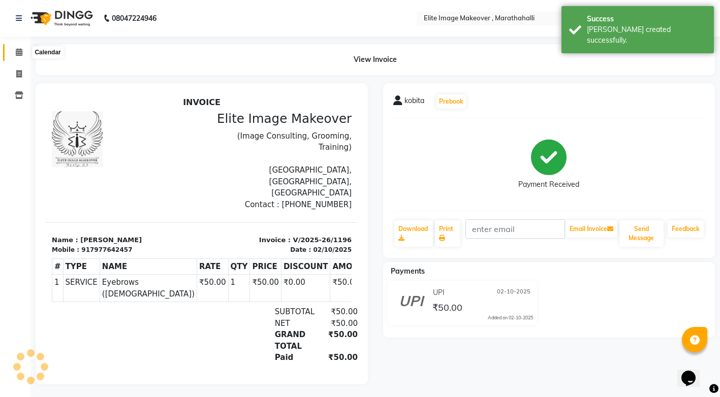
click at [17, 52] on icon at bounding box center [19, 52] width 7 height 8
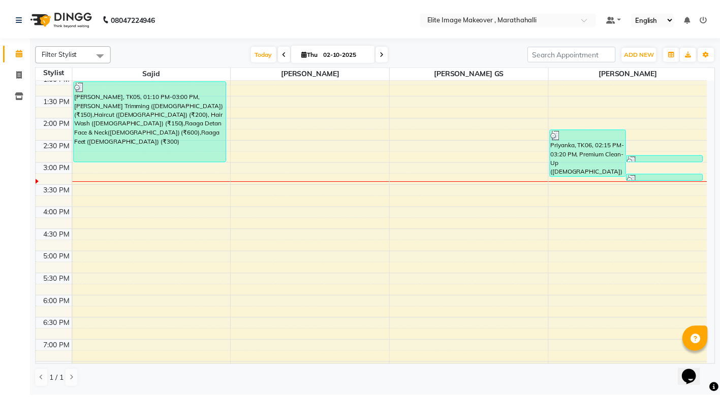
scroll to position [203, 0]
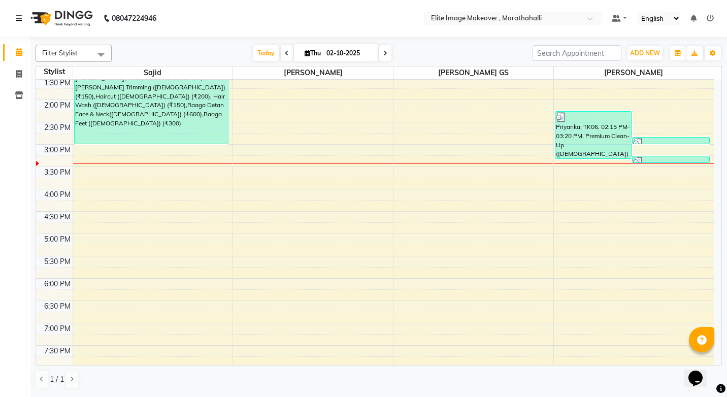
click at [17, 18] on icon at bounding box center [19, 18] width 6 height 7
